Goal: Task Accomplishment & Management: Use online tool/utility

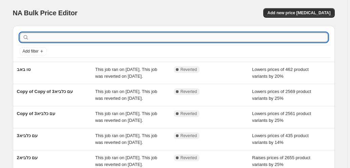
click at [100, 39] on input "text" at bounding box center [178, 36] width 297 height 9
type input "כסא"
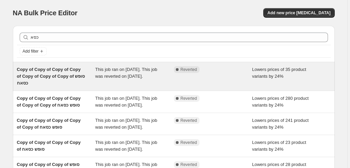
click at [100, 77] on span "This job ran on [DATE]. This job was reverted on [DATE]." at bounding box center [126, 73] width 62 height 12
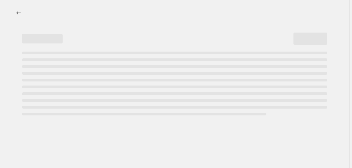
select select "percentage"
select select "no_change"
select select "collection"
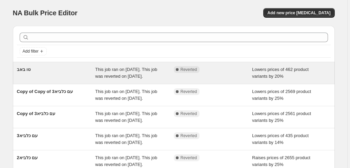
click at [70, 67] on div "טו באב" at bounding box center [56, 73] width 79 height 14
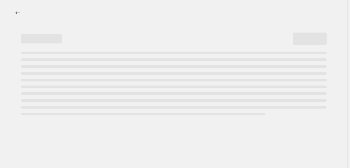
select select "percentage"
select select "no_change"
select select "collection"
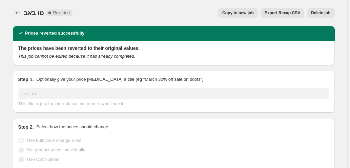
click at [242, 14] on span "Copy to new job" at bounding box center [237, 12] width 31 height 5
select select "percentage"
select select "no_change"
select select "collection"
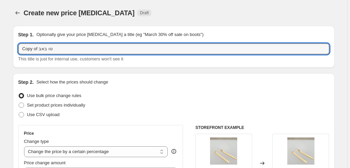
drag, startPoint x: 59, startPoint y: 50, endPoint x: -1, endPoint y: 56, distance: 60.1
click at [0, 56] on html "Home Settings Plans Skip to content Create new price [MEDICAL_DATA]. This page …" at bounding box center [175, 84] width 350 height 168
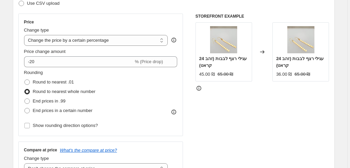
scroll to position [113, 0]
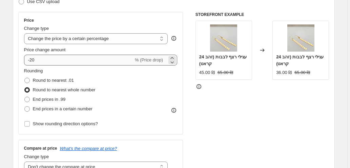
type input "כסאח 26.8"
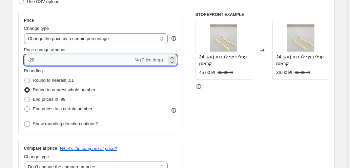
click at [41, 62] on input "-20" at bounding box center [78, 59] width 109 height 11
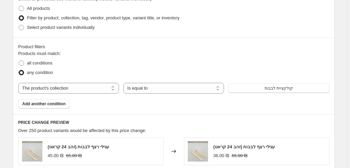
scroll to position [338, 0]
type input "-24"
click at [259, 88] on button "קולקציית לבבות" at bounding box center [278, 87] width 101 height 9
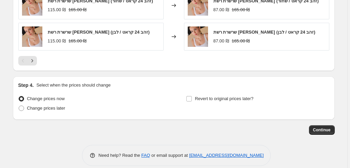
scroll to position [583, 0]
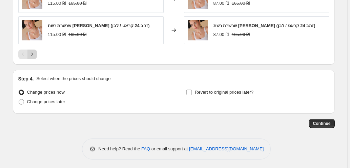
click at [34, 52] on icon "Next" at bounding box center [32, 54] width 7 height 7
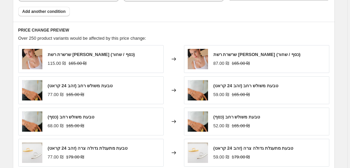
scroll to position [493, 0]
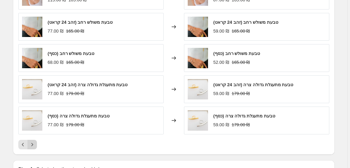
click at [35, 142] on icon "Next" at bounding box center [32, 144] width 7 height 7
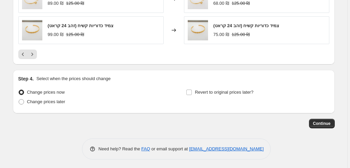
scroll to position [583, 0]
click at [325, 124] on span "Continue" at bounding box center [322, 122] width 18 height 5
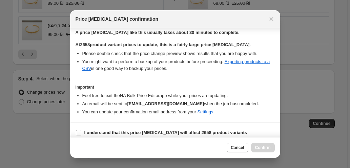
scroll to position [112, 0]
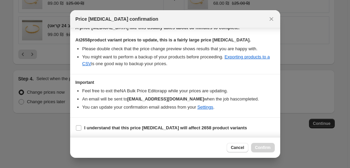
click at [280, 130] on div at bounding box center [175, 84] width 350 height 168
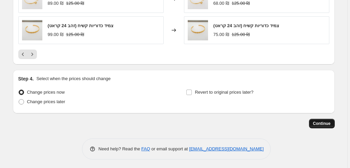
click at [322, 120] on span "Continue" at bounding box center [322, 122] width 18 height 5
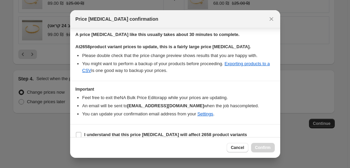
scroll to position [112, 0]
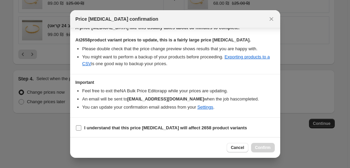
click at [78, 126] on input "I understand that this price [MEDICAL_DATA] will affect 2658 product variants" at bounding box center [78, 127] width 5 height 5
checkbox input "true"
click at [263, 146] on span "Confirm" at bounding box center [263, 147] width 16 height 5
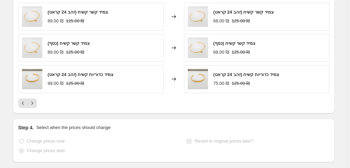
scroll to position [601, 0]
